Goal: Information Seeking & Learning: Learn about a topic

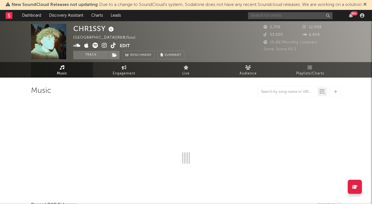
click at [265, 15] on input "text" at bounding box center [290, 15] width 84 height 7
select select "6m"
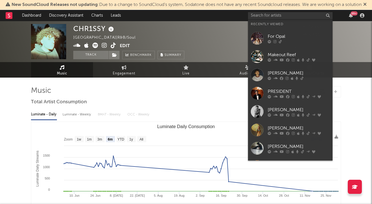
click at [282, 109] on div "[PERSON_NAME]" at bounding box center [299, 109] width 62 height 7
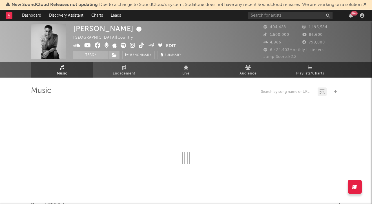
select select "6m"
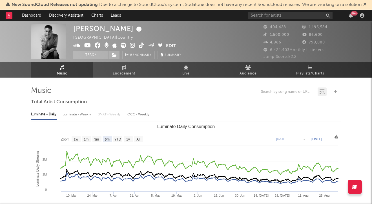
click at [351, 15] on div "99 +" at bounding box center [353, 13] width 7 height 4
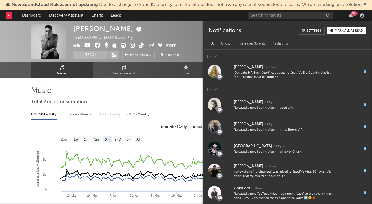
click at [351, 15] on icon "button" at bounding box center [351, 15] width 4 height 5
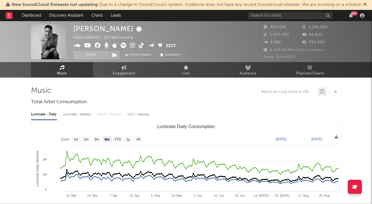
click at [314, 69] on link "Playlists/Charts" at bounding box center [310, 69] width 62 height 15
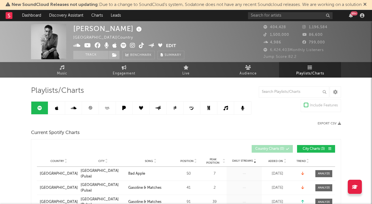
click at [58, 111] on link at bounding box center [56, 107] width 17 height 13
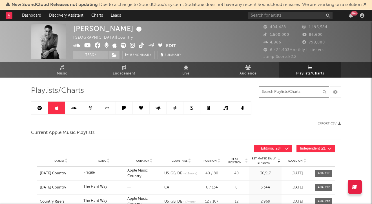
click at [276, 93] on input "text" at bounding box center [294, 91] width 70 height 11
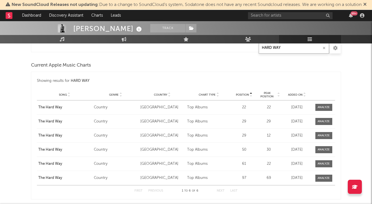
scroll to position [394, 0]
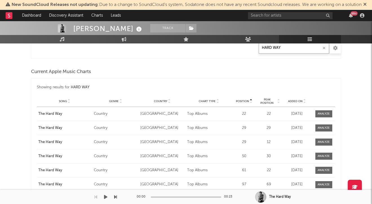
type input "HARD WAY"
